Goal: Task Accomplishment & Management: Manage account settings

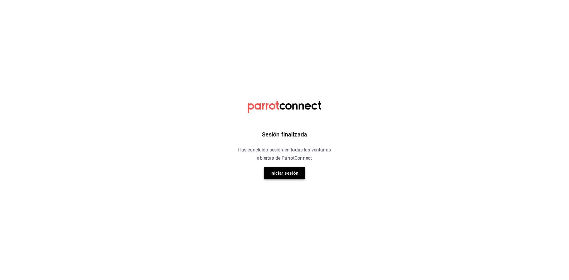
click at [294, 176] on button "Iniciar sesión" at bounding box center [284, 173] width 41 height 12
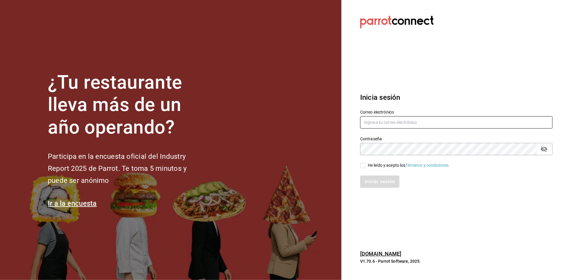
click at [404, 118] on input "text" at bounding box center [456, 122] width 192 height 12
type input "aneth.bfmxt@gmail.com"
click at [366, 163] on span "He leído y acepto los Términos y condiciones." at bounding box center [407, 165] width 84 height 6
click at [365, 163] on input "He leído y acepto los Términos y condiciones." at bounding box center [362, 165] width 5 height 5
checkbox input "true"
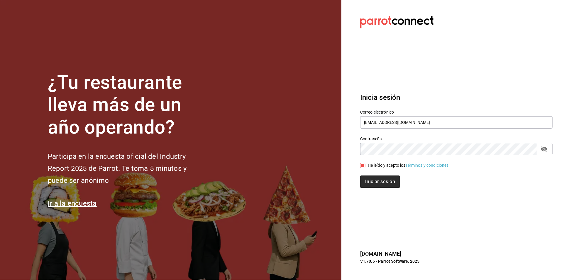
click at [380, 179] on button "Iniciar sesión" at bounding box center [380, 181] width 40 height 12
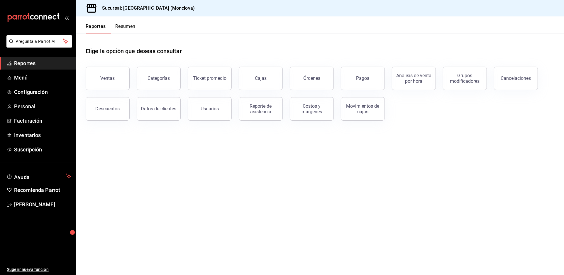
click at [254, 31] on header "Reportes Resumen" at bounding box center [320, 24] width 488 height 17
